Goal: Task Accomplishment & Management: Use online tool/utility

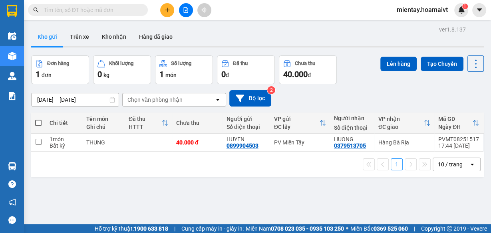
click at [454, 165] on div "10 / trang" at bounding box center [450, 165] width 25 height 8
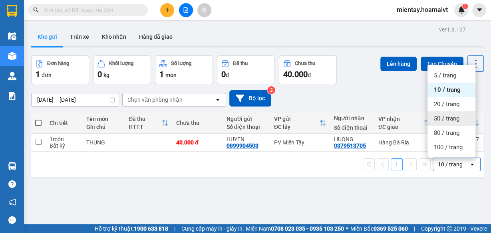
click at [456, 119] on span "50 / trang" at bounding box center [447, 119] width 26 height 8
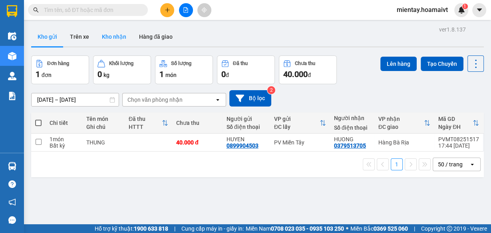
click at [123, 42] on button "Kho nhận" at bounding box center [114, 36] width 37 height 19
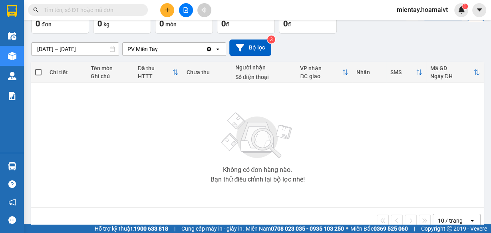
scroll to position [67, 0]
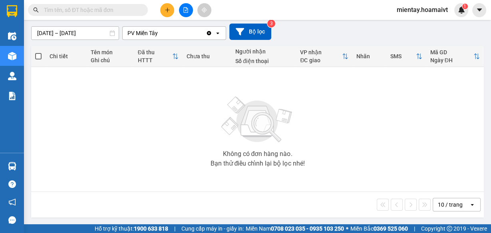
click at [449, 203] on div "10 / trang" at bounding box center [450, 205] width 25 height 8
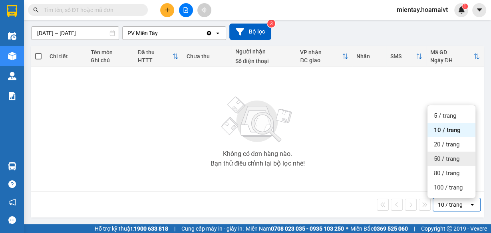
click at [448, 161] on span "50 / trang" at bounding box center [447, 159] width 26 height 8
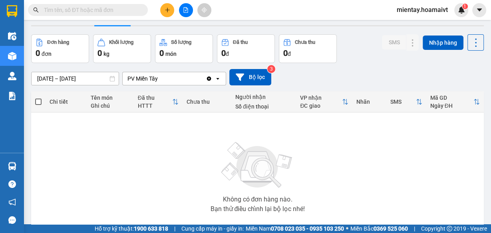
scroll to position [0, 0]
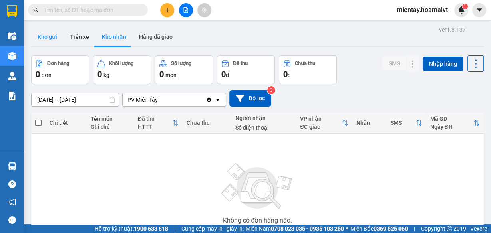
click at [48, 36] on button "Kho gửi" at bounding box center [47, 36] width 32 height 19
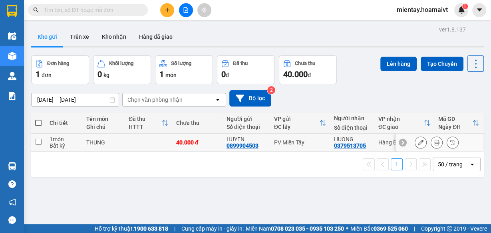
click at [150, 148] on td at bounding box center [149, 143] width 48 height 18
checkbox input "true"
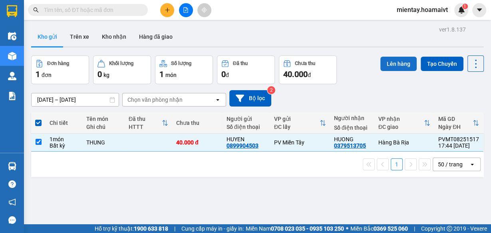
click at [396, 66] on button "Lên hàng" at bounding box center [398, 64] width 36 height 14
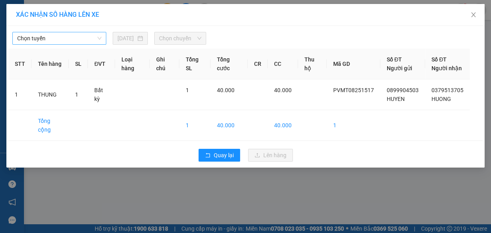
click at [42, 39] on span "Chọn tuyến" at bounding box center [59, 38] width 84 height 12
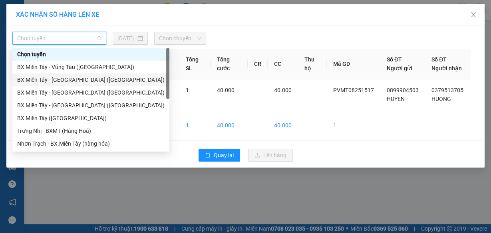
click at [45, 78] on div "BX Miền Tây - Bà Rịa (Hàng Hóa)" at bounding box center [90, 80] width 147 height 9
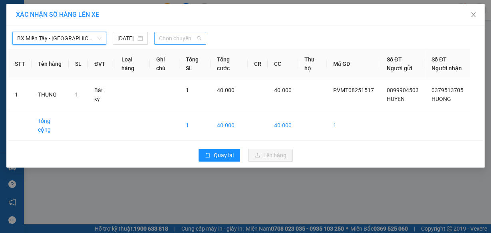
click at [162, 36] on span "Chọn chuyến" at bounding box center [180, 38] width 42 height 12
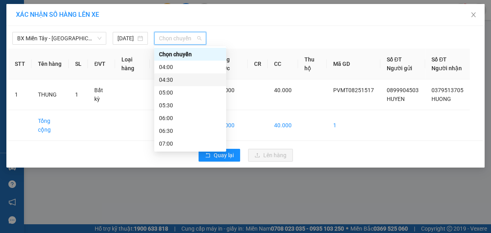
click at [176, 81] on div "04:30" at bounding box center [190, 80] width 62 height 9
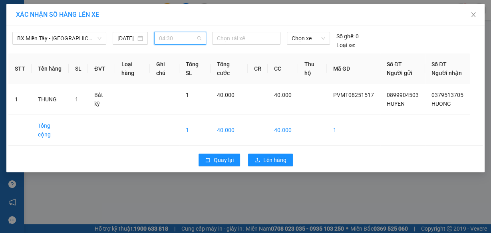
click at [163, 40] on span "04:30" at bounding box center [180, 38] width 42 height 12
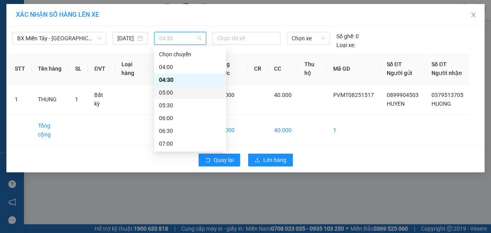
click at [165, 92] on div "05:00" at bounding box center [190, 92] width 62 height 9
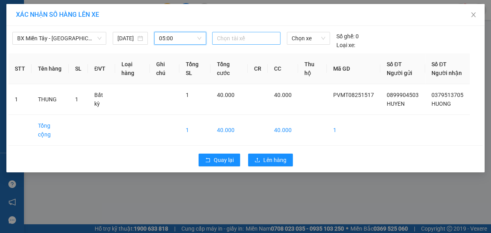
click at [231, 38] on div at bounding box center [246, 39] width 64 height 10
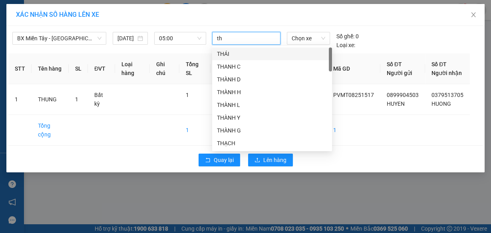
type input "tho"
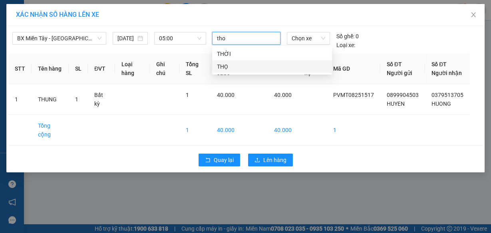
click at [227, 67] on div "THỌ" at bounding box center [272, 66] width 110 height 9
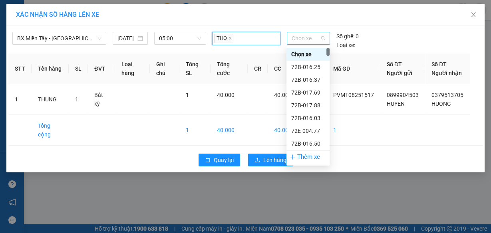
click at [300, 37] on span "Chọn xe" at bounding box center [309, 38] width 34 height 12
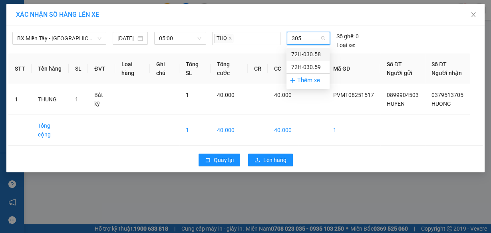
type input "3058"
click at [299, 50] on div "72H-030.58" at bounding box center [308, 54] width 34 height 9
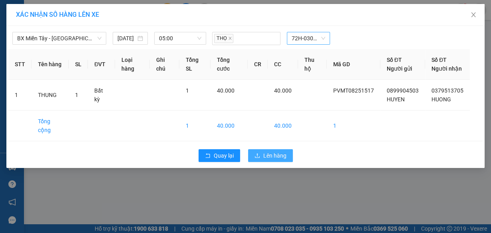
click at [270, 160] on span "Lên hàng" at bounding box center [274, 155] width 23 height 9
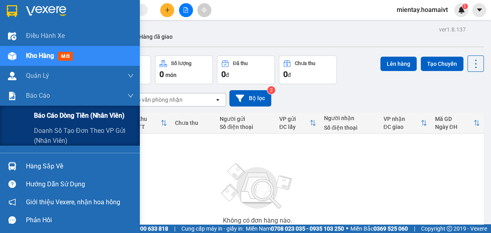
click at [53, 116] on span "Báo cáo dòng tiền (nhân viên)" at bounding box center [79, 116] width 91 height 10
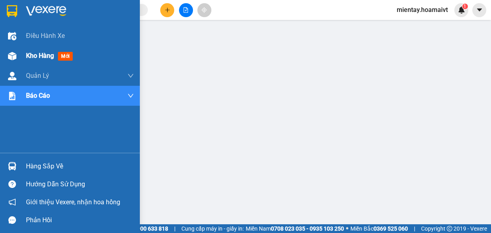
click at [40, 51] on div "Kho hàng mới" at bounding box center [51, 56] width 50 height 10
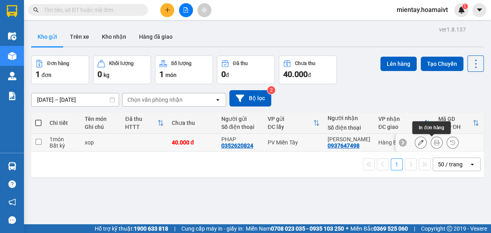
click at [436, 144] on button at bounding box center [436, 143] width 11 height 14
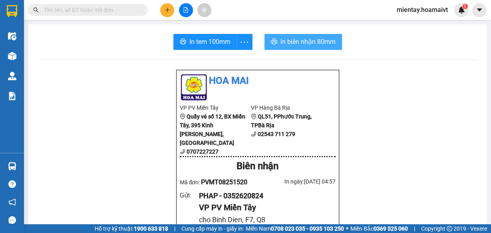
click at [309, 43] on span "In biên nhận 80mm" at bounding box center [308, 42] width 55 height 10
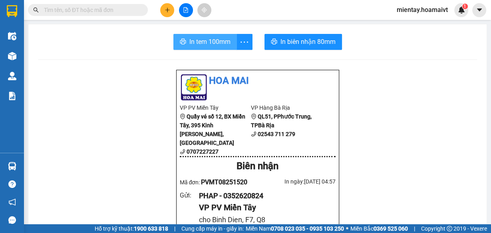
click at [210, 41] on span "In tem 100mm" at bounding box center [209, 42] width 41 height 10
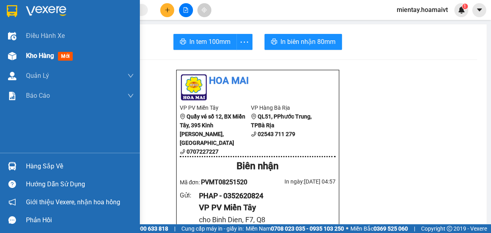
click at [37, 54] on span "Kho hàng" at bounding box center [40, 56] width 28 height 8
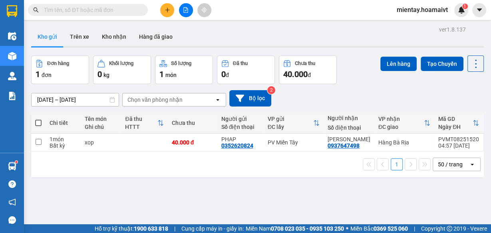
click at [159, 100] on div "Chọn văn phòng nhận" at bounding box center [154, 100] width 55 height 8
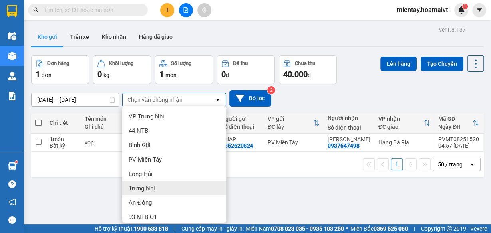
click at [256, 20] on main "ver 1.8.137 Kho gửi Trên xe Kho nhận Hàng đã giao Đơn hàng 1 đơn Khối lượng 0 k…" at bounding box center [245, 112] width 491 height 225
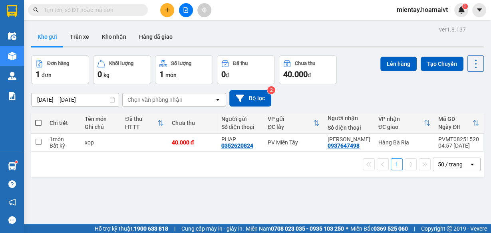
click at [173, 101] on div "Chọn văn phòng nhận" at bounding box center [154, 100] width 55 height 8
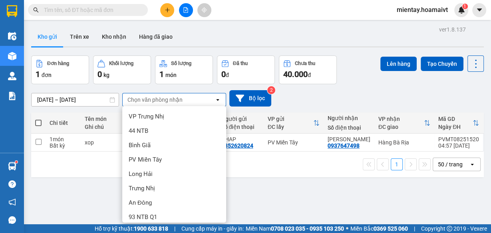
click at [160, 228] on span "Hàng Bà Rịa" at bounding box center [145, 232] width 32 height 8
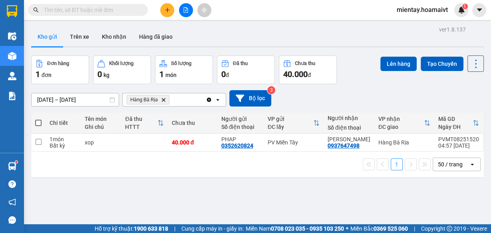
click at [39, 122] on span at bounding box center [38, 123] width 6 height 6
click at [38, 119] on input "checkbox" at bounding box center [38, 119] width 0 height 0
checkbox input "true"
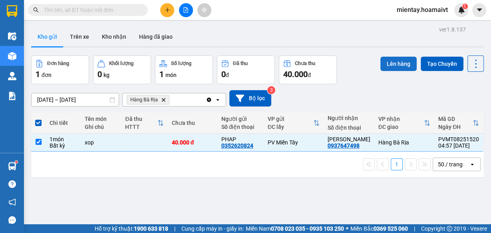
click at [395, 65] on button "Lên hàng" at bounding box center [398, 64] width 36 height 14
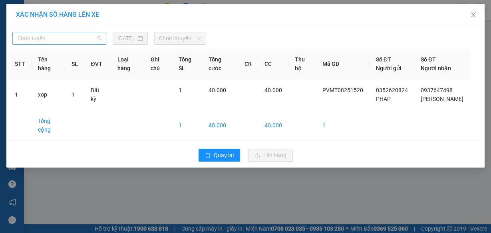
click at [94, 41] on span "Chọn tuyến" at bounding box center [59, 38] width 84 height 12
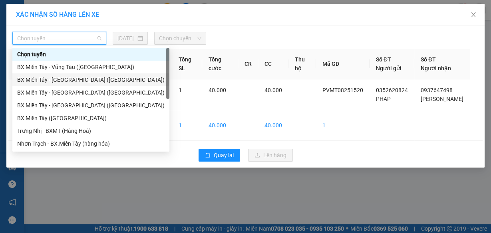
click at [82, 80] on div "BX Miền Tây - Bà Rịa (Hàng Hóa)" at bounding box center [90, 80] width 147 height 9
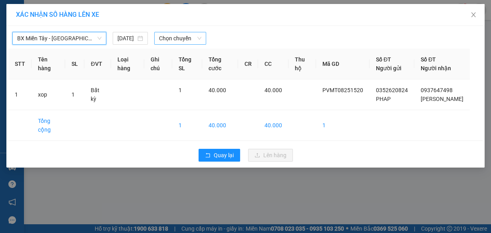
click at [189, 40] on span "Chọn chuyến" at bounding box center [180, 38] width 42 height 12
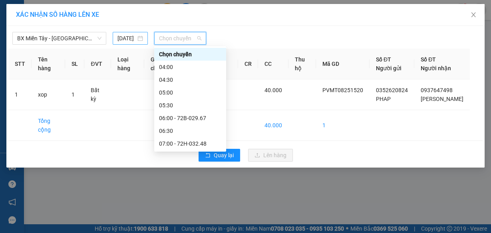
click at [134, 36] on input "12/08/2025" at bounding box center [126, 38] width 18 height 9
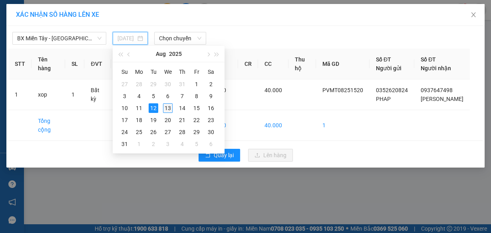
click at [169, 109] on div "13" at bounding box center [168, 108] width 10 height 10
type input "13/08/2025"
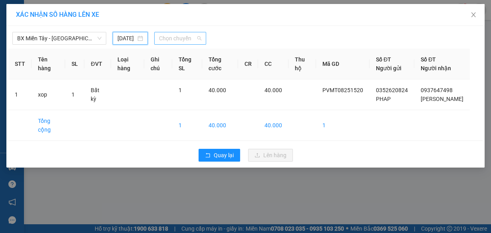
click at [188, 40] on span "Chọn chuyến" at bounding box center [180, 38] width 42 height 12
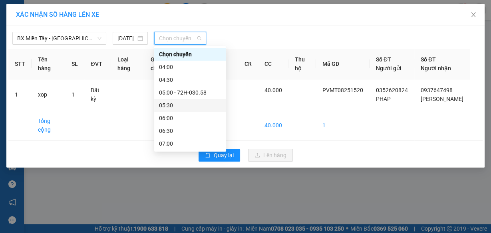
click at [183, 104] on div "05:30" at bounding box center [190, 105] width 62 height 9
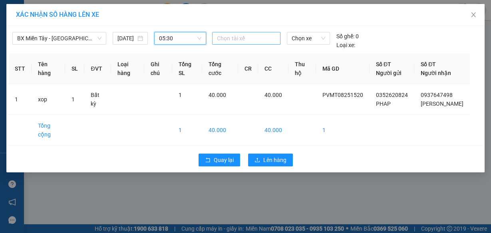
click at [235, 38] on div at bounding box center [246, 39] width 64 height 10
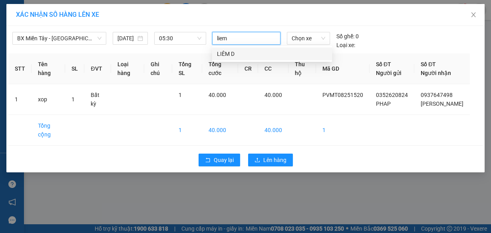
type input "liem d"
click at [235, 50] on div "LIÊM D" at bounding box center [272, 54] width 110 height 9
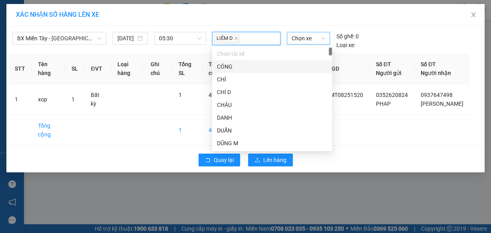
click at [297, 39] on span "Chọn xe" at bounding box center [309, 38] width 34 height 12
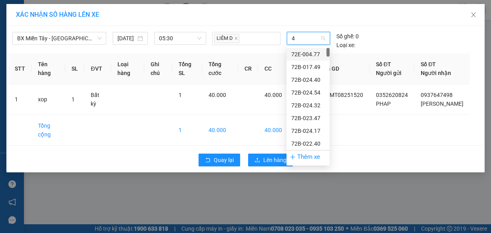
type input "47"
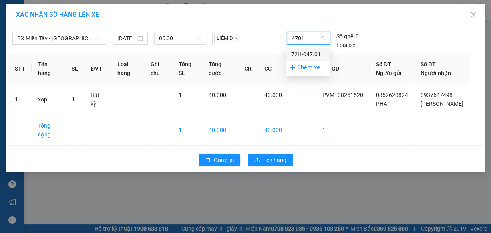
click at [310, 53] on div "72H-047.01" at bounding box center [308, 54] width 34 height 9
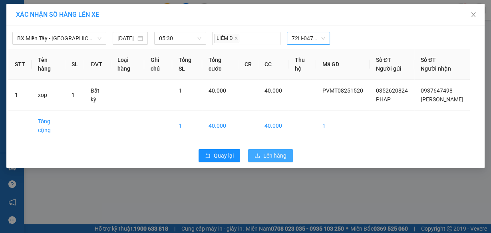
drag, startPoint x: 277, startPoint y: 162, endPoint x: 280, endPoint y: 158, distance: 4.6
click at [277, 160] on span "Lên hàng" at bounding box center [274, 155] width 23 height 9
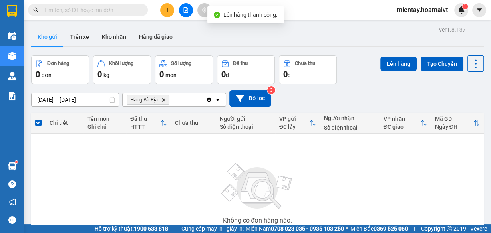
click at [163, 100] on icon "Hàng Bà Rịa, close by backspace" at bounding box center [164, 100] width 4 height 4
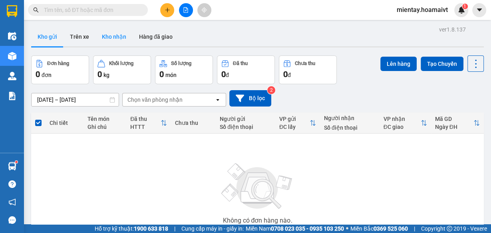
click at [111, 37] on button "Kho nhận" at bounding box center [114, 36] width 37 height 19
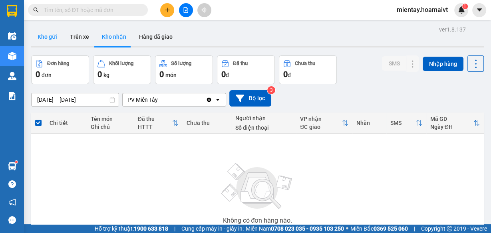
click at [52, 40] on button "Kho gửi" at bounding box center [47, 36] width 32 height 19
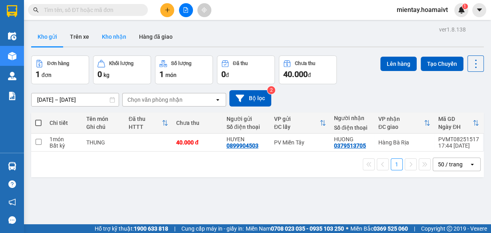
click at [118, 36] on button "Kho nhận" at bounding box center [114, 36] width 37 height 19
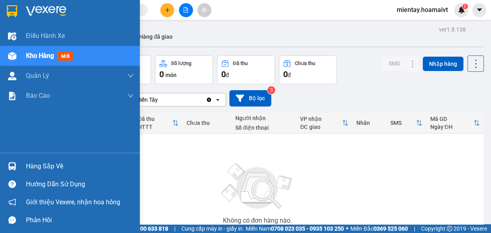
click at [37, 167] on div "Hàng sắp về" at bounding box center [80, 167] width 108 height 12
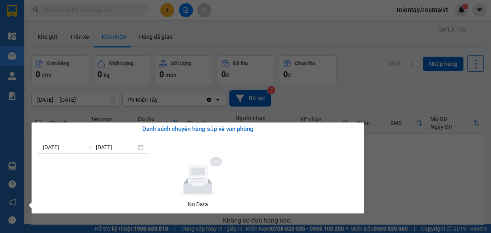
click at [262, 34] on section "Kết quả tìm kiếm ( 0 ) Bộ lọc No Data mientay.hoamaivt 1 Điều hành xe Kho hàng …" at bounding box center [245, 116] width 491 height 233
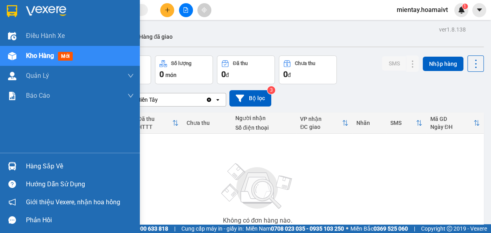
click at [45, 165] on div "Hàng sắp về" at bounding box center [80, 167] width 108 height 12
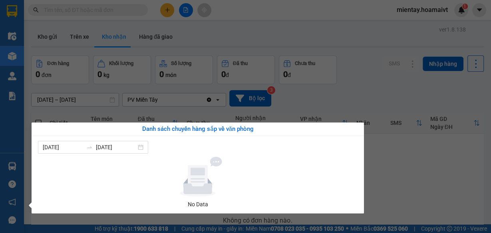
click at [271, 30] on section "Kết quả tìm kiếm ( 0 ) Bộ lọc No Data mientay.hoamaivt 1 Điều hành xe Kho hàng …" at bounding box center [245, 116] width 491 height 233
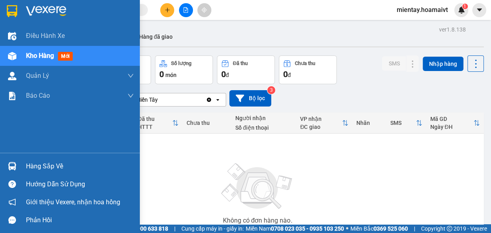
click at [39, 169] on div "Hàng sắp về" at bounding box center [80, 167] width 108 height 12
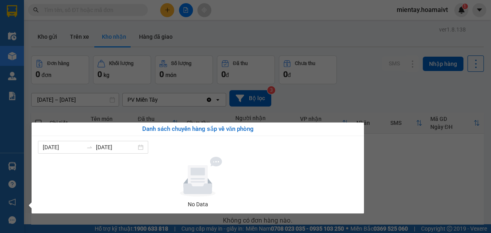
click at [246, 36] on section "Kết quả tìm kiếm ( 0 ) Bộ lọc No Data mientay.hoamaivt 1 Điều hành xe Kho hàng …" at bounding box center [245, 116] width 491 height 233
